Goal: Transaction & Acquisition: Obtain resource

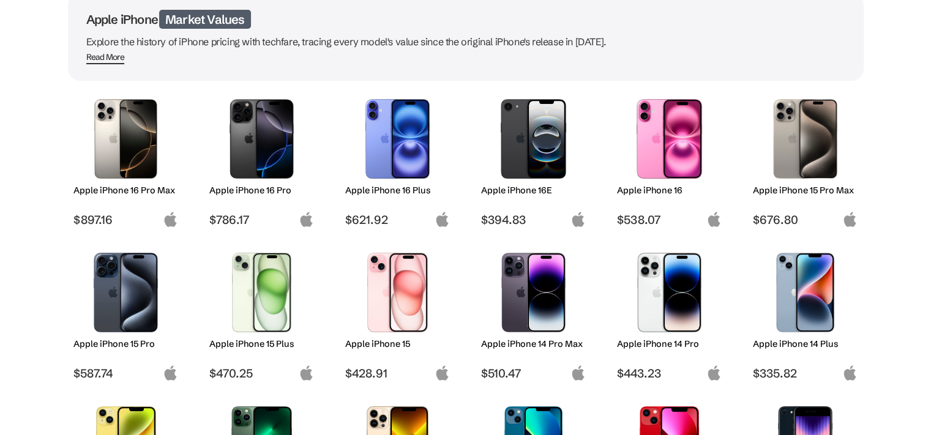
scroll to position [102, 0]
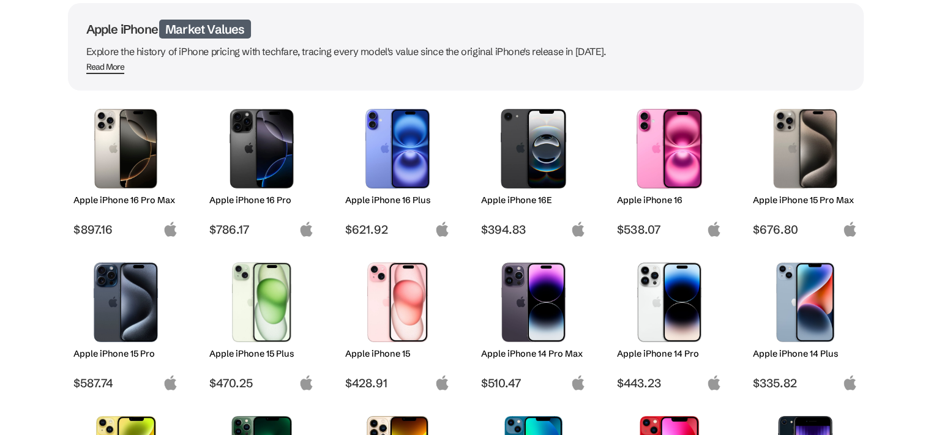
click at [544, 132] on img at bounding box center [533, 149] width 86 height 80
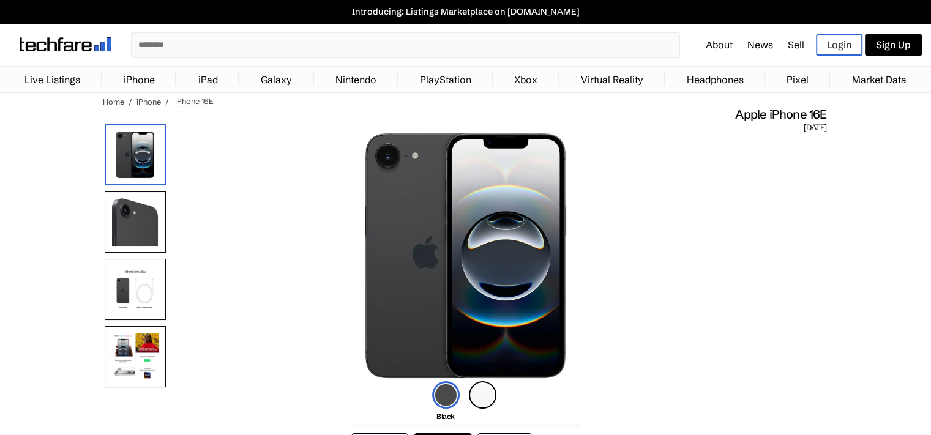
click at [803, 123] on span "February 28, 2025" at bounding box center [814, 127] width 23 height 11
click at [803, 123] on span "[DATE]" at bounding box center [814, 127] width 23 height 11
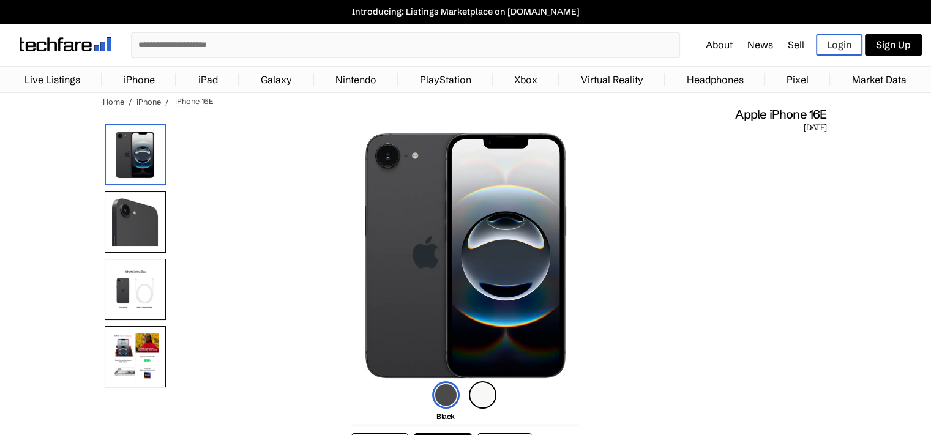
click at [755, 118] on span "Apple iPhone 16E" at bounding box center [780, 114] width 91 height 16
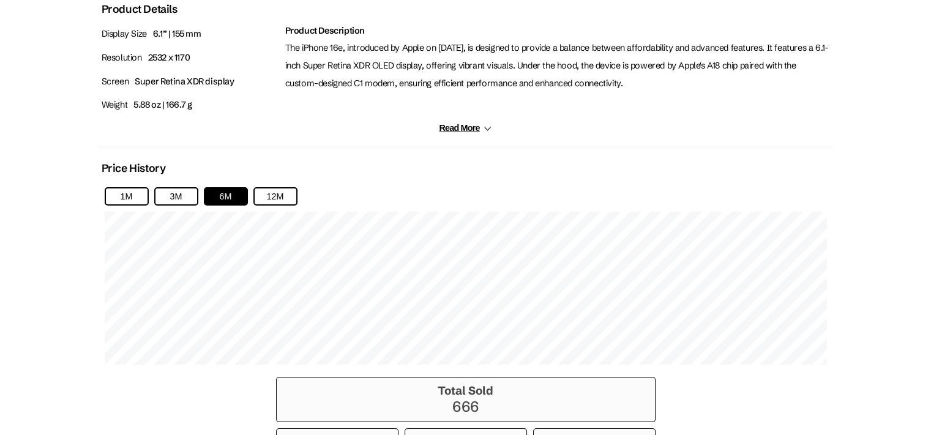
scroll to position [712, 0]
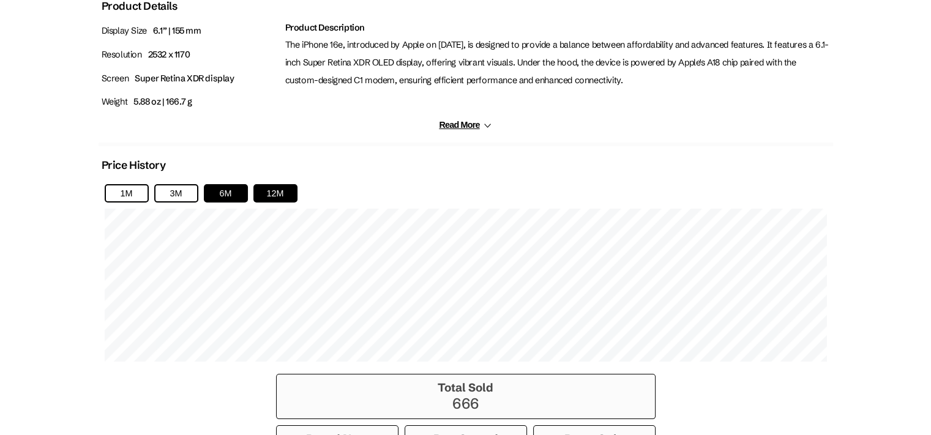
click at [274, 192] on button "12M" at bounding box center [275, 193] width 44 height 18
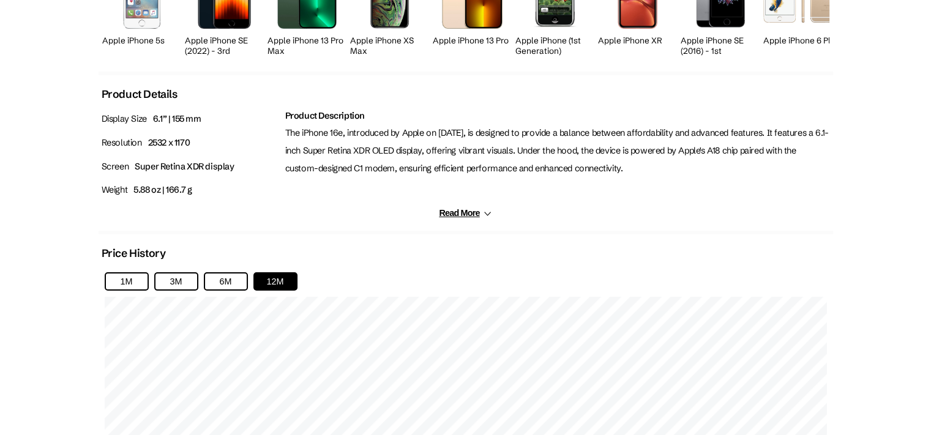
scroll to position [624, 0]
click at [478, 211] on button "Read More" at bounding box center [465, 213] width 53 height 10
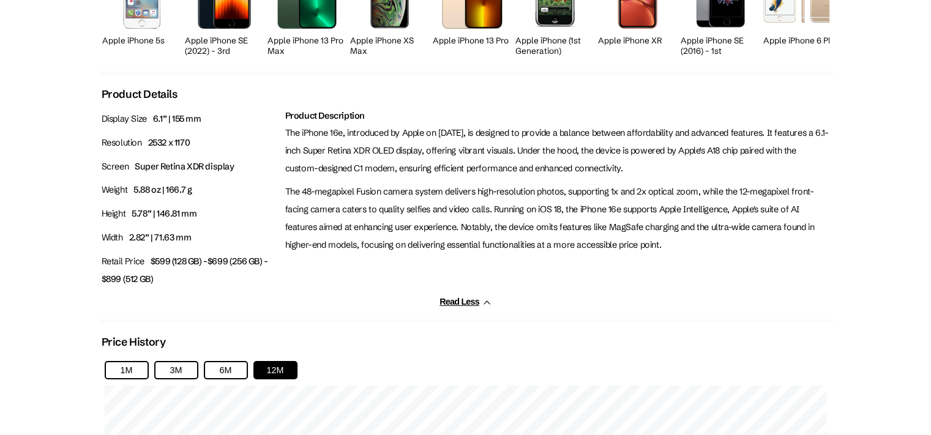
click at [412, 159] on p "The iPhone 16e, introduced by Apple on February 19, 2025, is designed to provid…" at bounding box center [557, 150] width 545 height 53
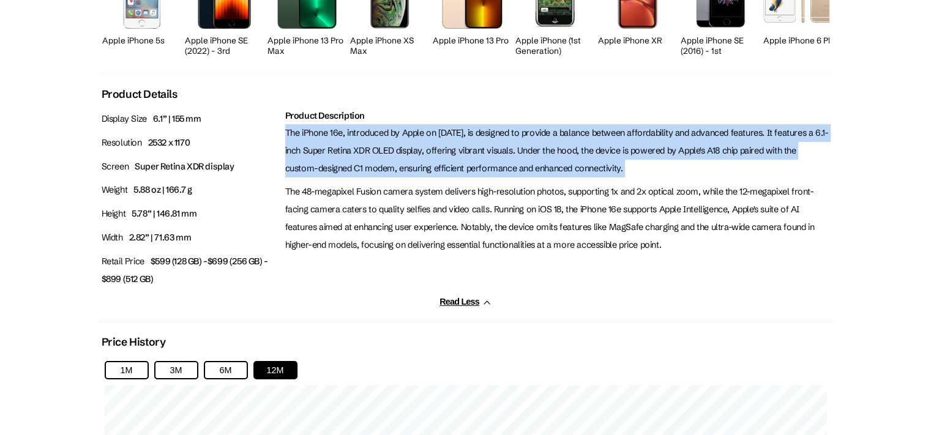
click at [412, 159] on p "The iPhone 16e, introduced by Apple on February 19, 2025, is designed to provid…" at bounding box center [557, 150] width 545 height 53
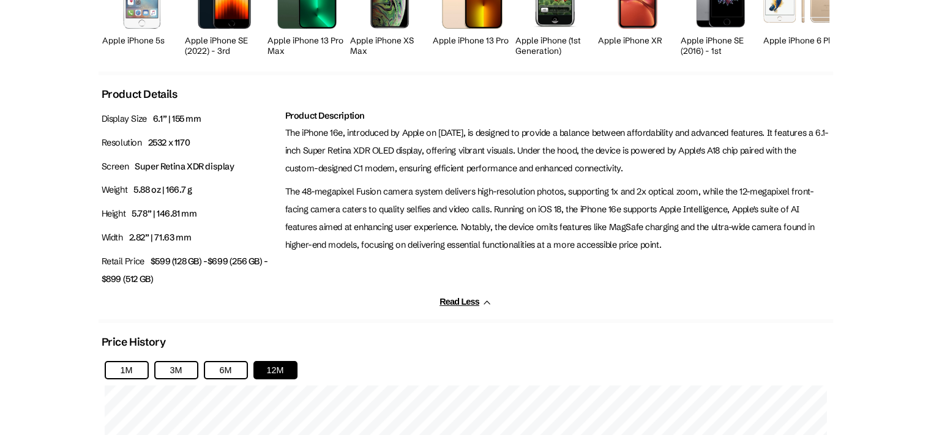
click at [433, 204] on p "The 48-megapixel Fusion camera system delivers high-resolution photos, supporti…" at bounding box center [557, 218] width 545 height 70
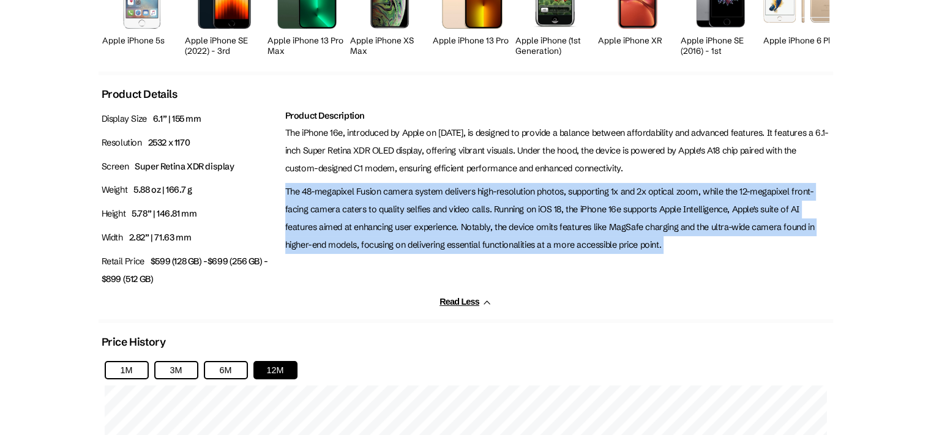
click at [433, 204] on p "The 48-megapixel Fusion camera system delivers high-resolution photos, supporti…" at bounding box center [557, 218] width 545 height 70
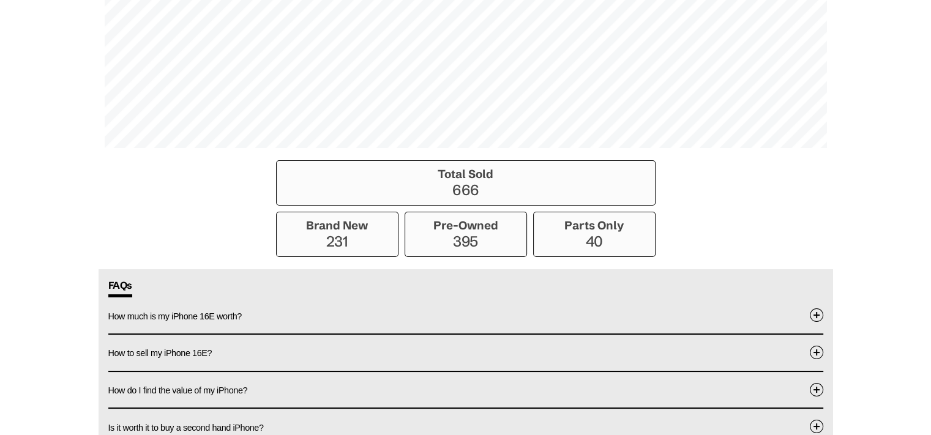
scroll to position [1140, 0]
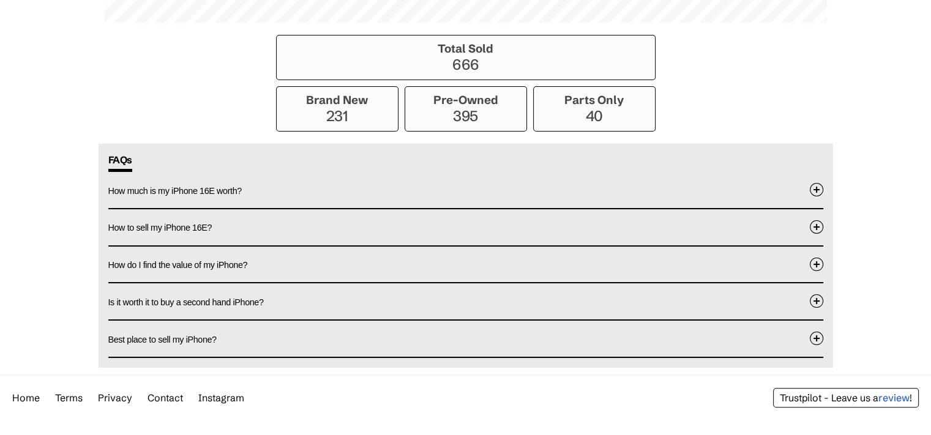
click at [444, 181] on button "How much is my iPhone 16E worth?" at bounding box center [465, 190] width 715 height 36
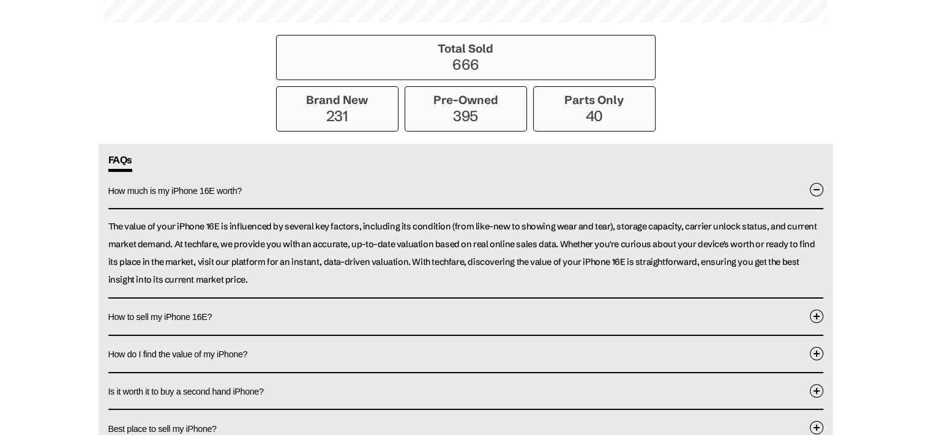
click at [444, 181] on button "How much is my iPhone 16E worth?" at bounding box center [465, 190] width 715 height 37
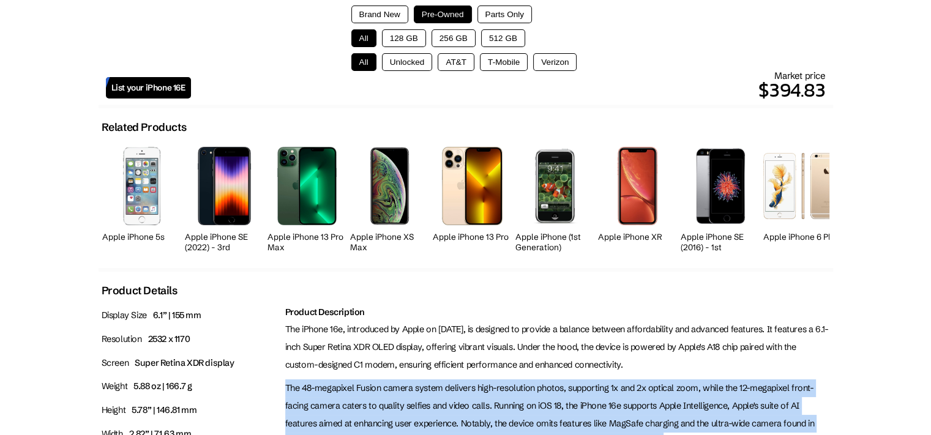
scroll to position [438, 0]
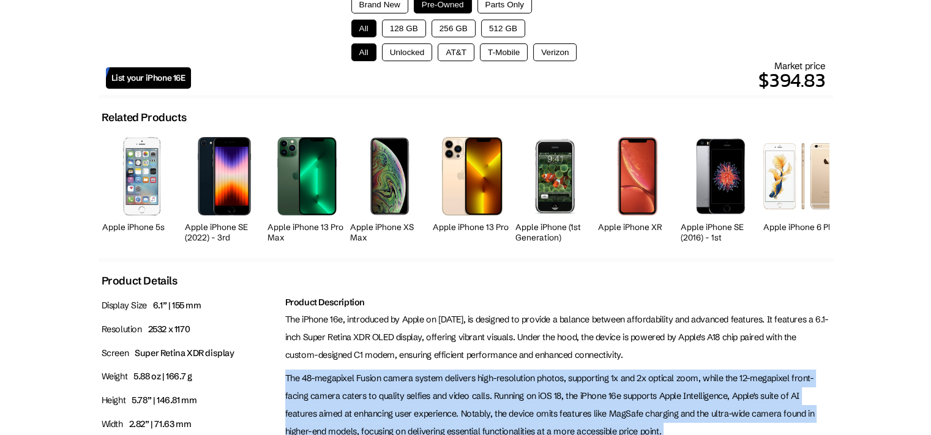
click at [148, 81] on span "List your iPhone 16E" at bounding box center [148, 78] width 74 height 10
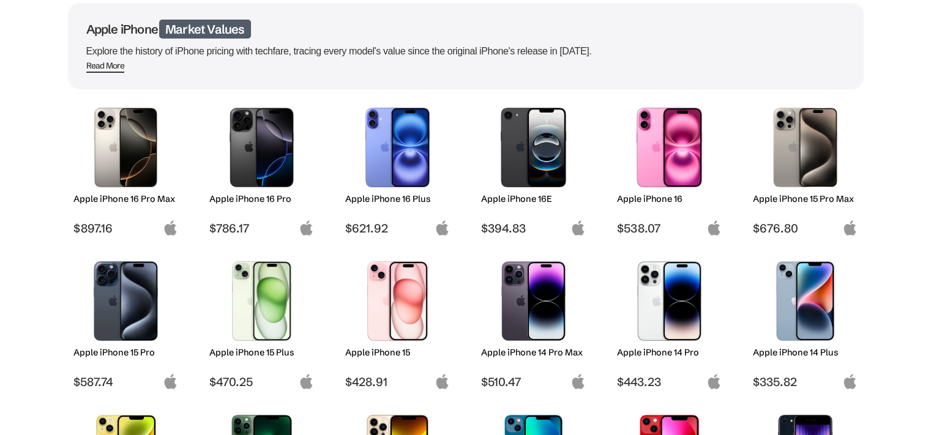
scroll to position [534, 0]
